Goal: Transaction & Acquisition: Purchase product/service

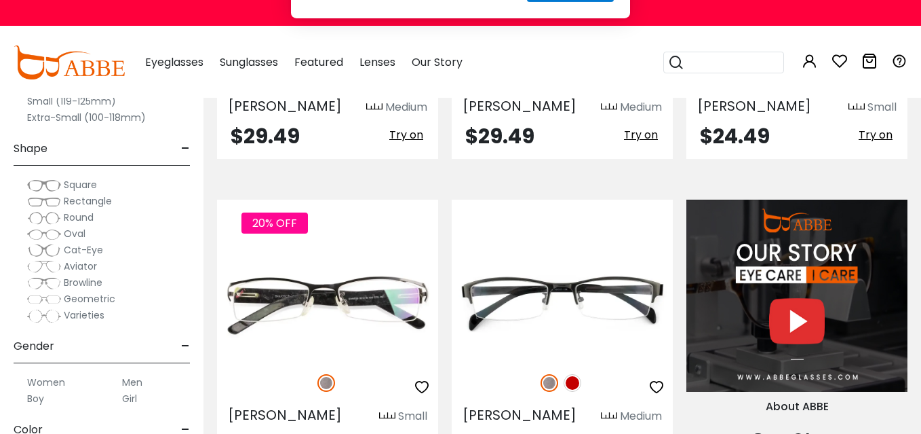
scroll to position [1153, 0]
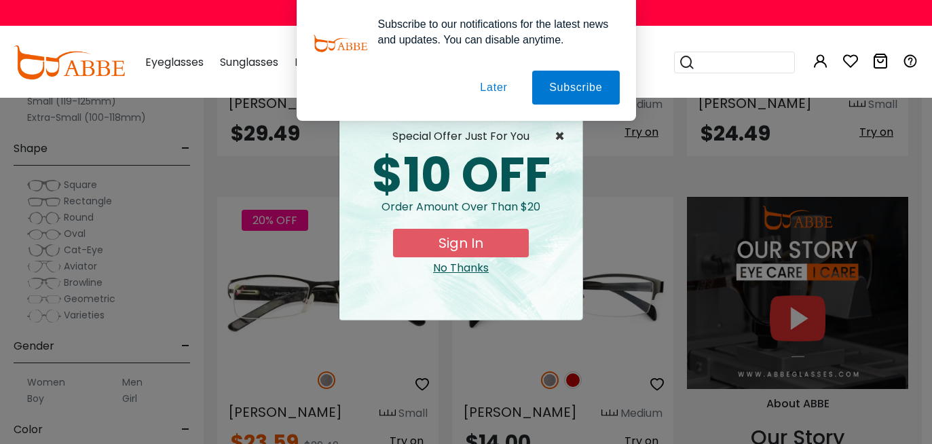
click at [556, 136] on span "×" at bounding box center [562, 136] width 17 height 16
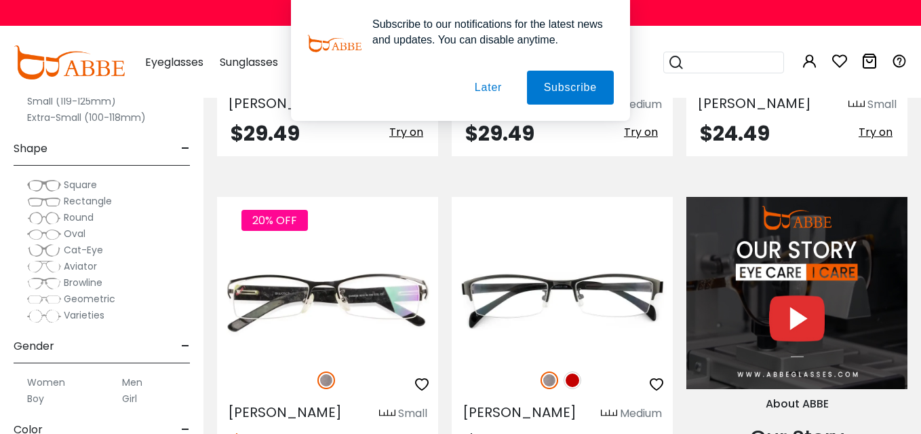
click at [0, 0] on button "Later" at bounding box center [0, 0] width 0 height 0
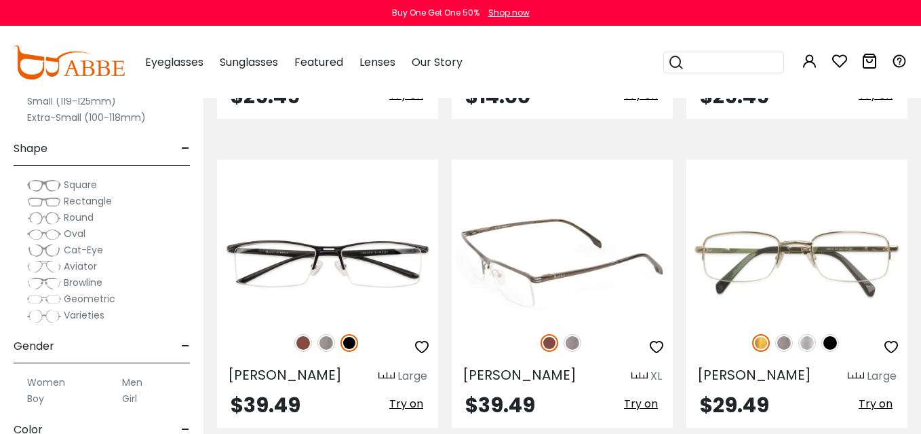
scroll to position [1832, 0]
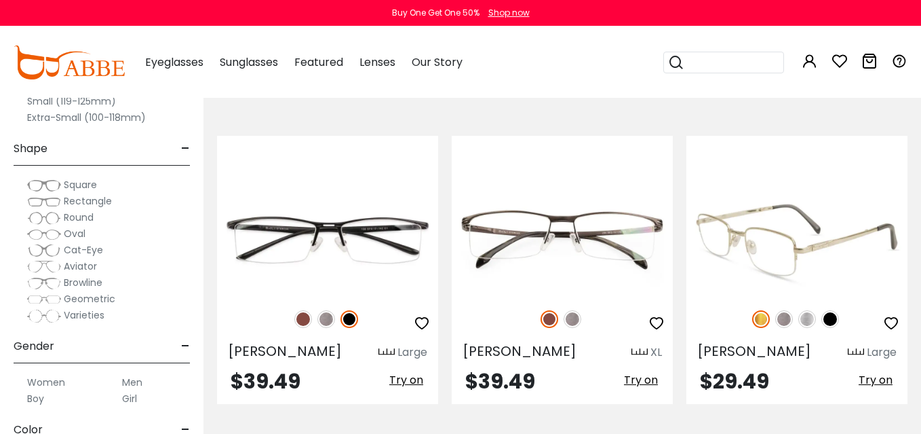
click at [804, 322] on img at bounding box center [808, 319] width 18 height 18
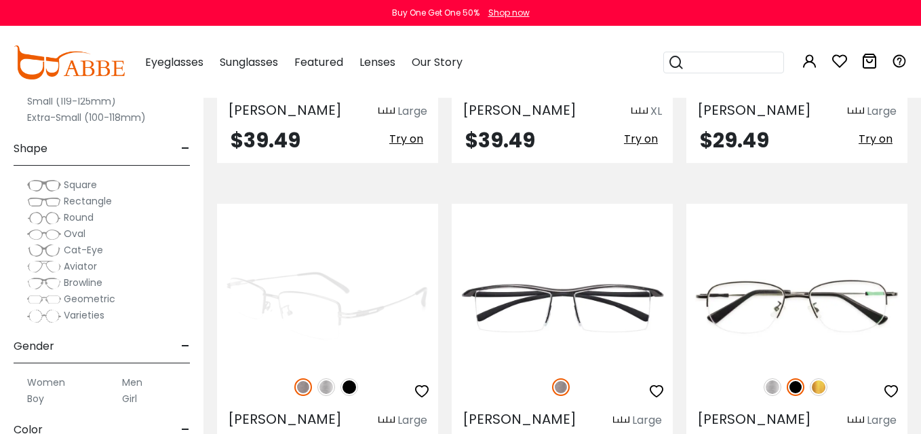
scroll to position [2103, 0]
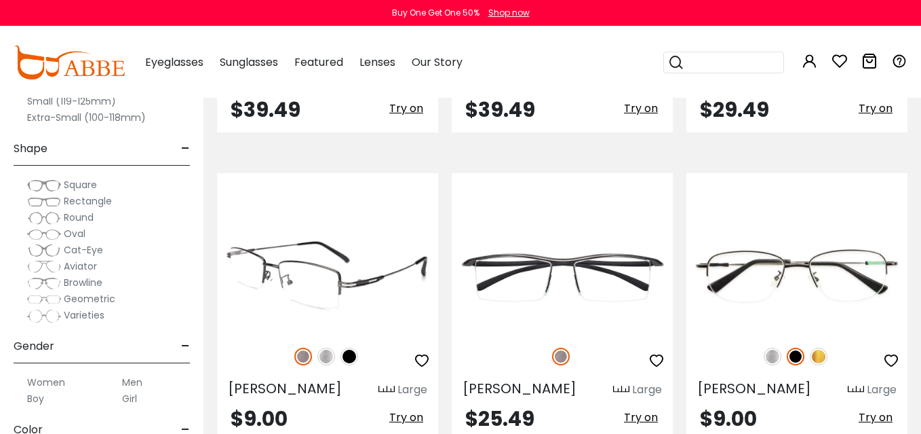
click at [324, 360] on img at bounding box center [327, 356] width 18 height 18
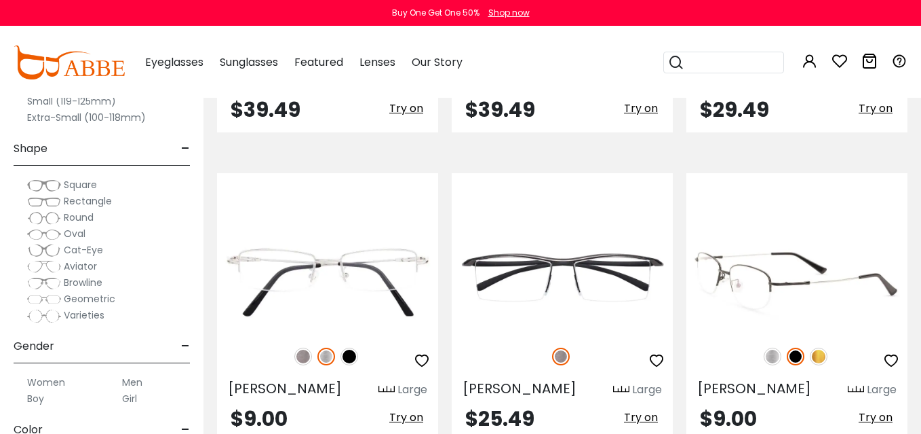
click at [767, 355] on img at bounding box center [773, 356] width 18 height 18
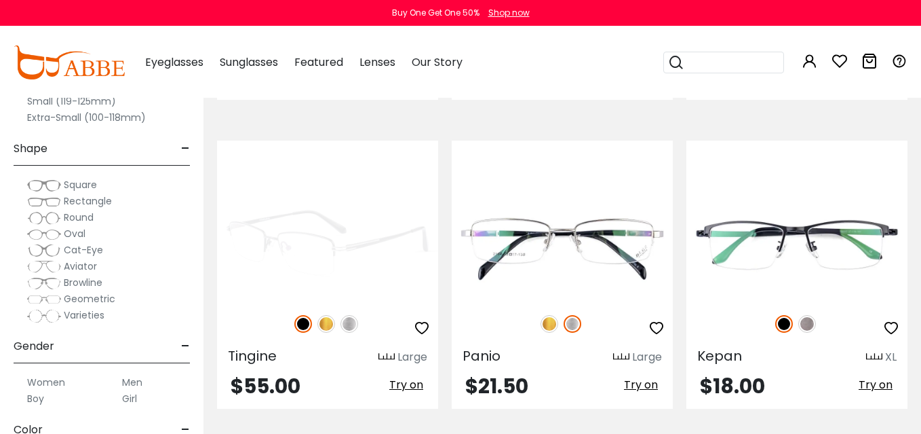
scroll to position [6310, 0]
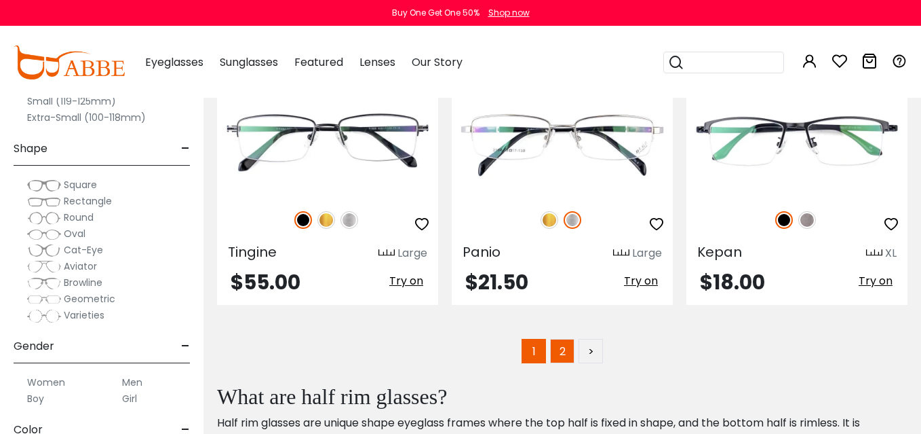
click at [563, 339] on link "2" at bounding box center [562, 351] width 24 height 24
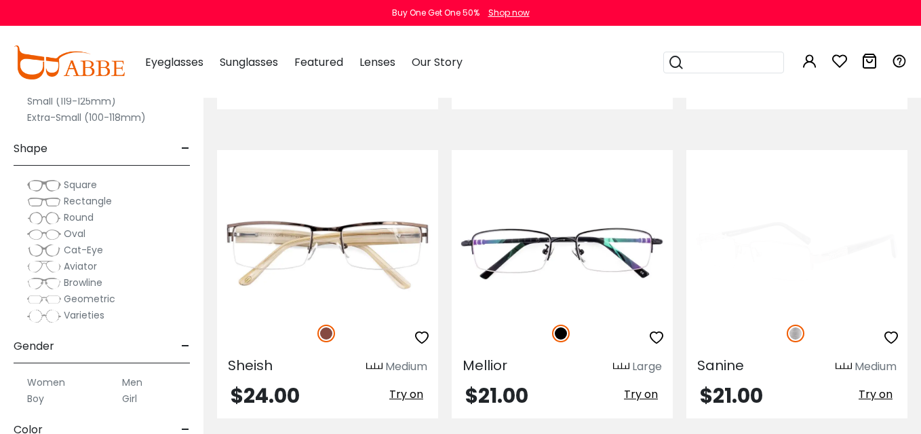
scroll to position [2171, 0]
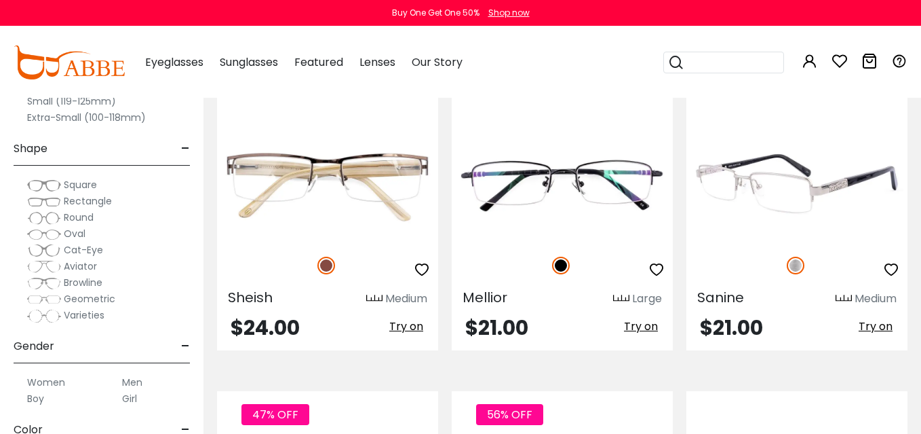
click at [792, 267] on img at bounding box center [796, 265] width 18 height 18
click at [746, 187] on img at bounding box center [797, 186] width 221 height 111
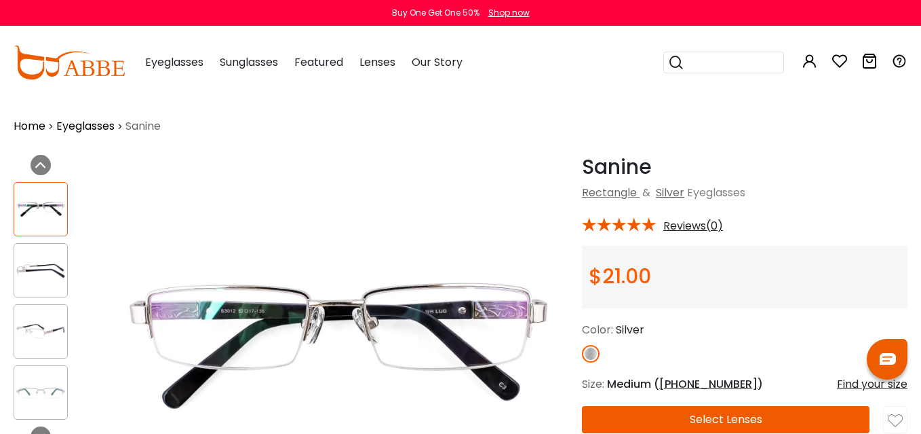
click at [33, 264] on img at bounding box center [40, 270] width 53 height 26
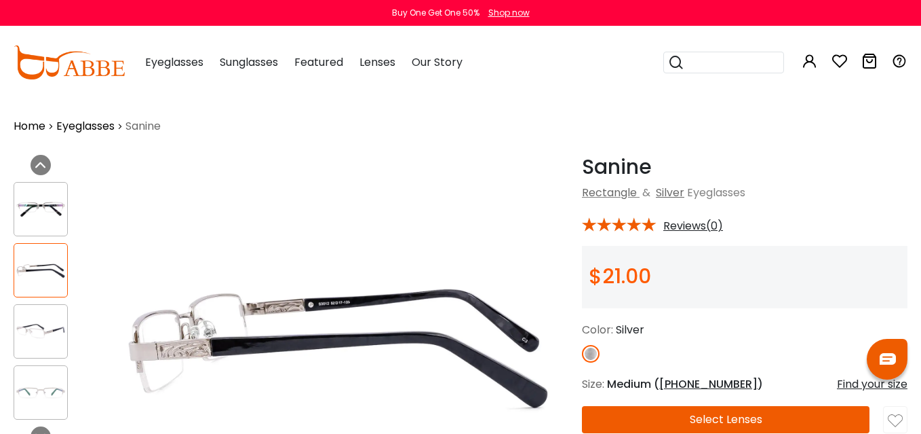
click at [44, 329] on img at bounding box center [40, 331] width 53 height 26
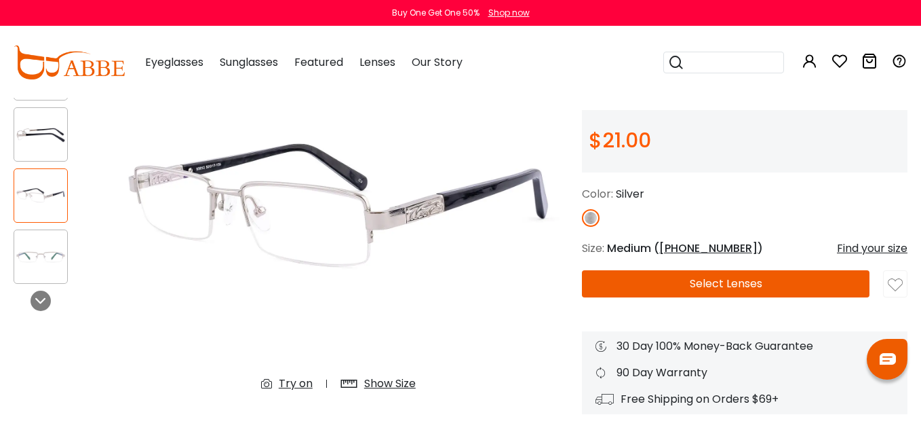
scroll to position [204, 0]
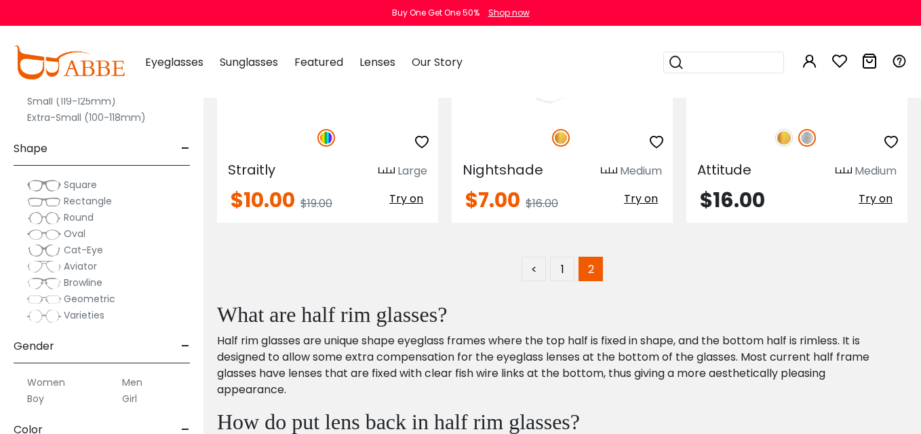
scroll to position [2649, 0]
